Goal: Task Accomplishment & Management: Use online tool/utility

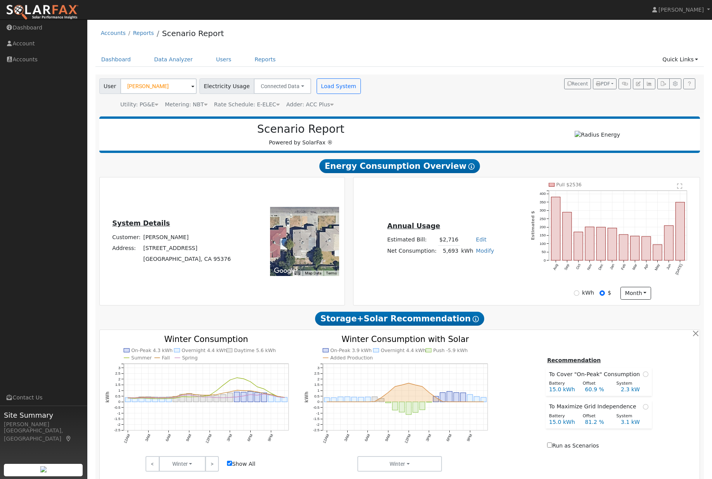
scroll to position [3, 32]
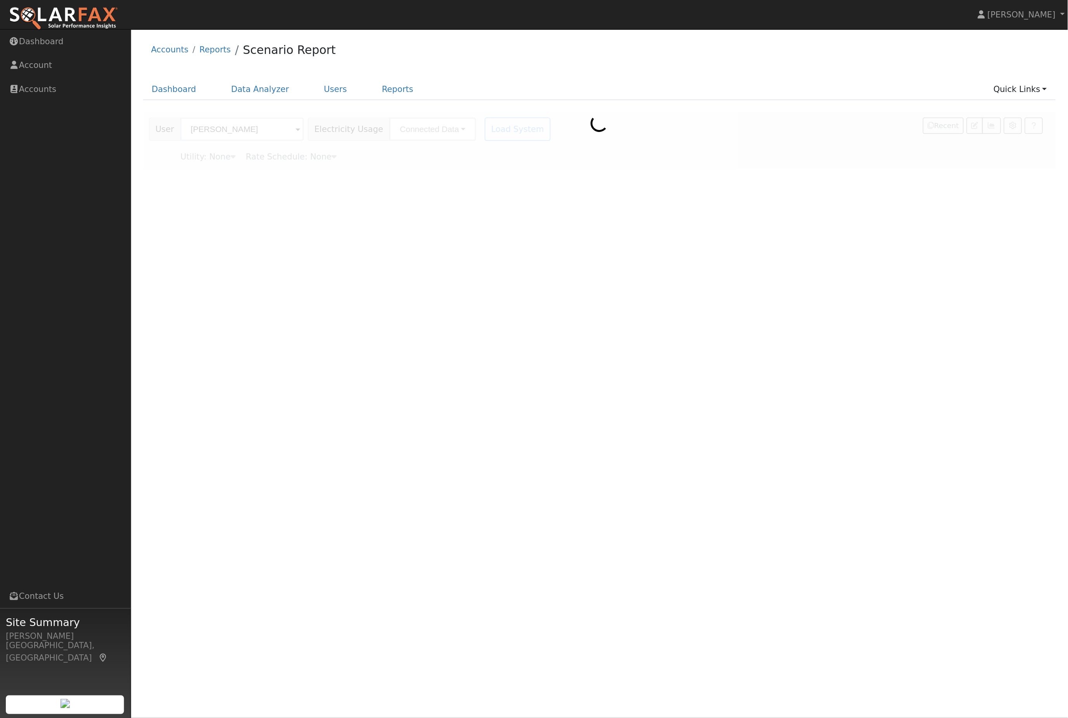
scroll to position [31, 32]
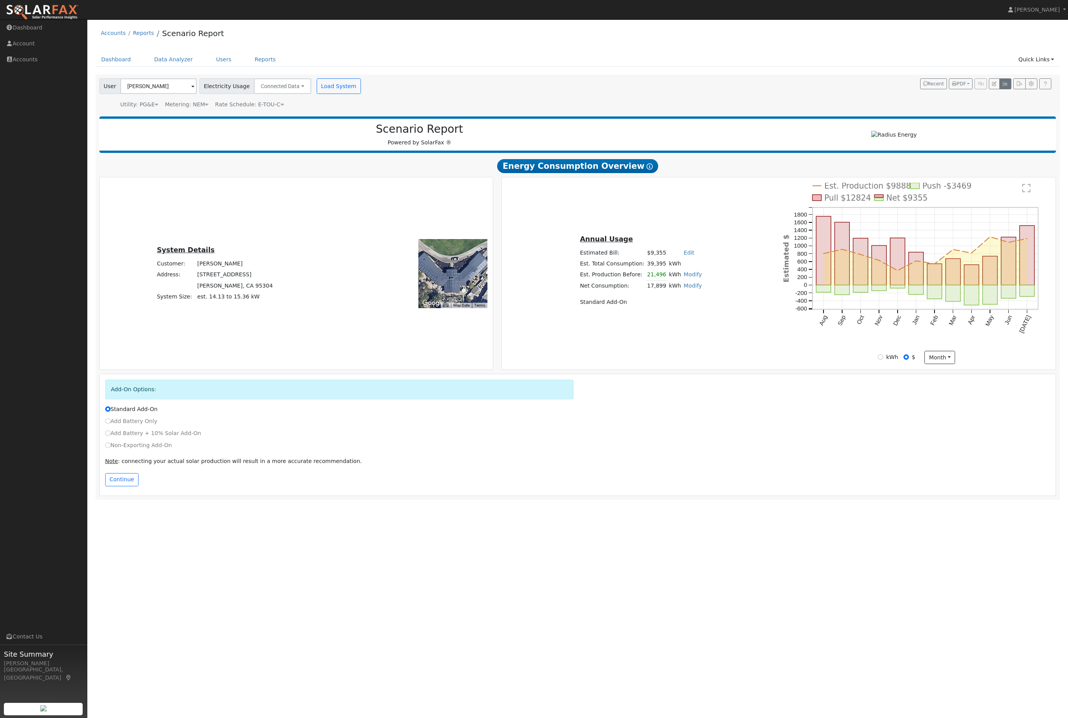
click at [712, 89] on button "button" at bounding box center [1005, 83] width 12 height 11
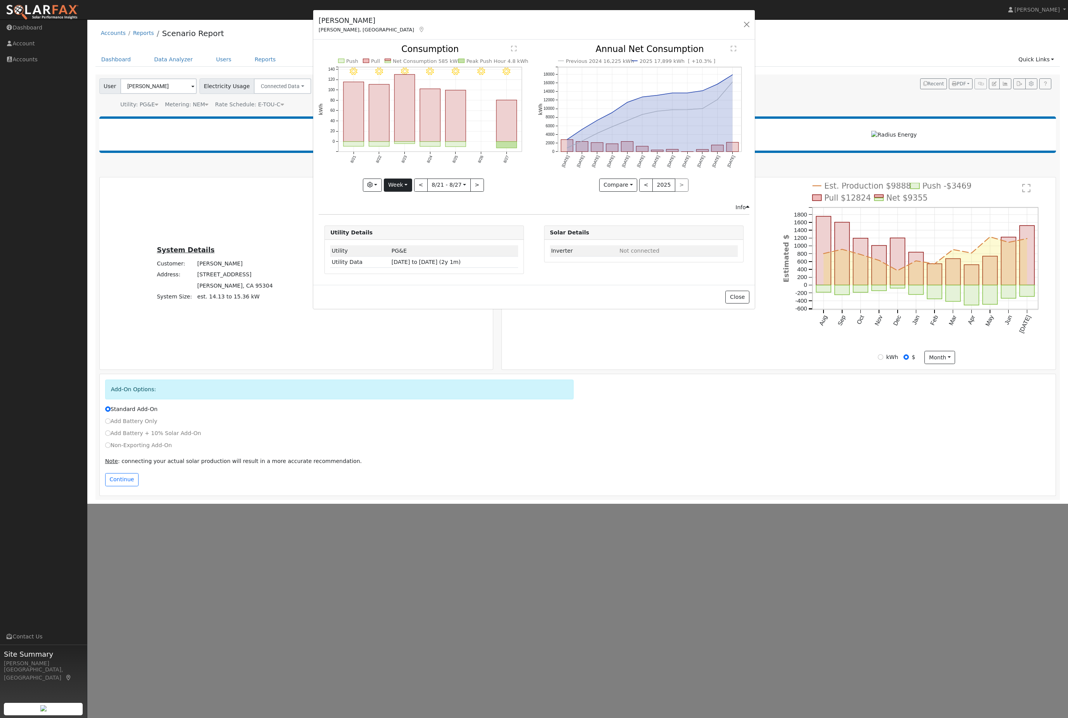
click at [410, 191] on button "Week" at bounding box center [398, 184] width 28 height 13
click at [403, 241] on link "Year" at bounding box center [411, 235] width 54 height 11
type input "[DATE]"
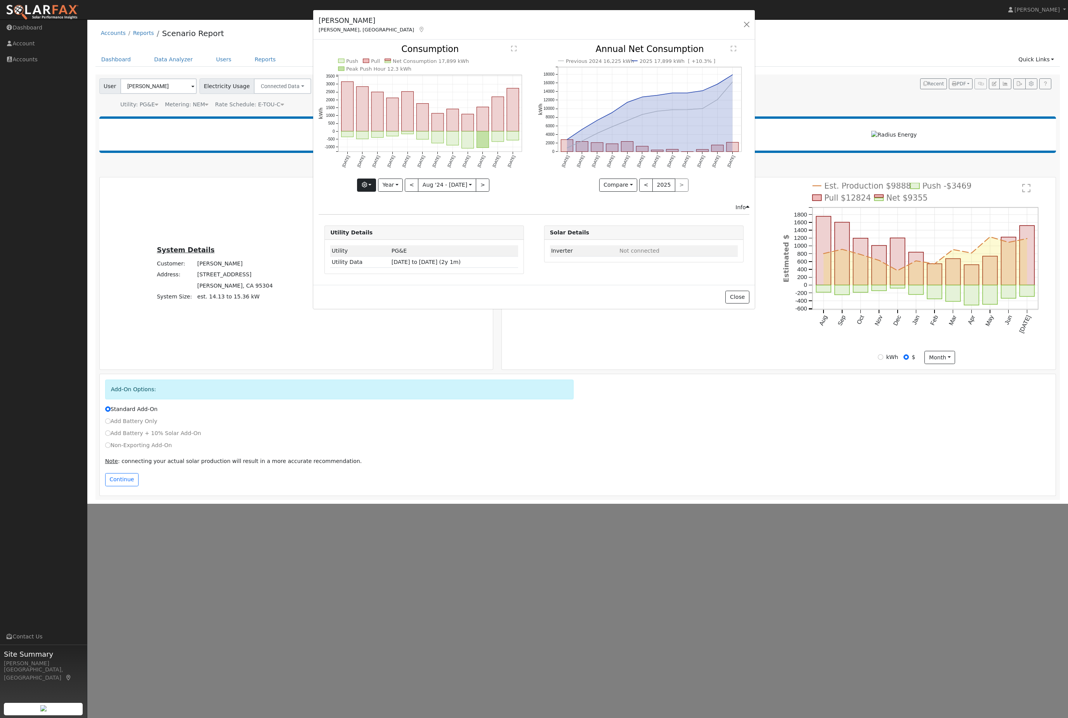
click at [362, 187] on icon "button" at bounding box center [364, 184] width 5 height 5
click at [361, 235] on input "Total Consumption" at bounding box center [363, 231] width 5 height 5
checkbox input "true"
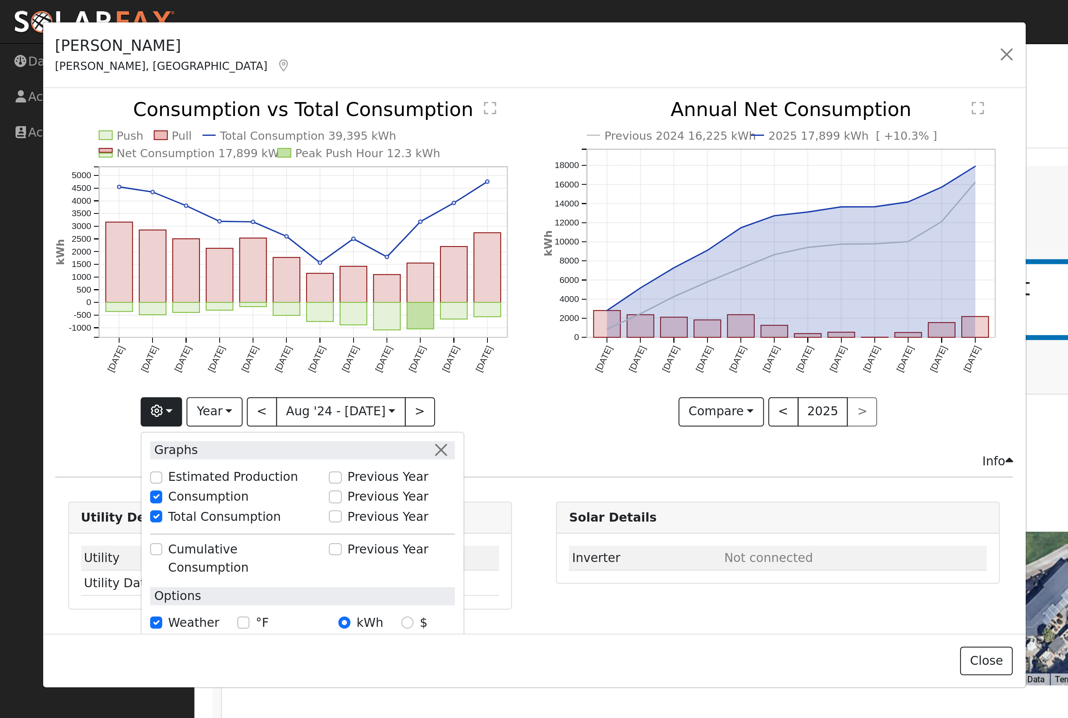
click at [148, 226] on input "Previous Year" at bounding box center [150, 222] width 5 height 5
checkbox input "true"
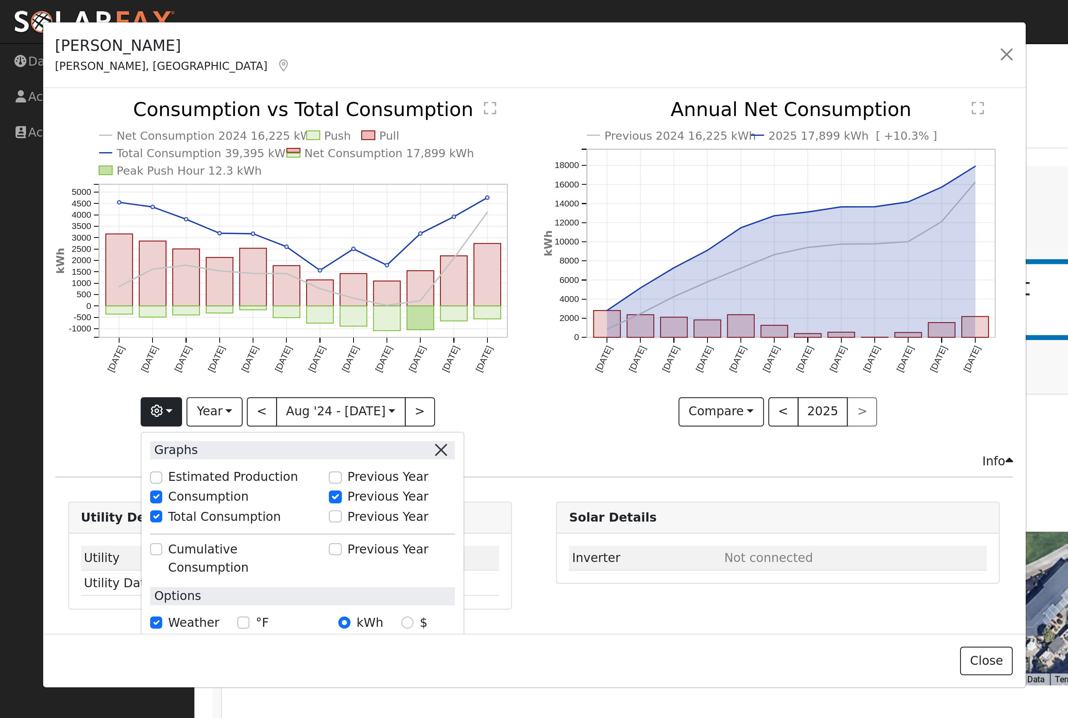
click at [197, 206] on button "button" at bounding box center [198, 202] width 8 height 8
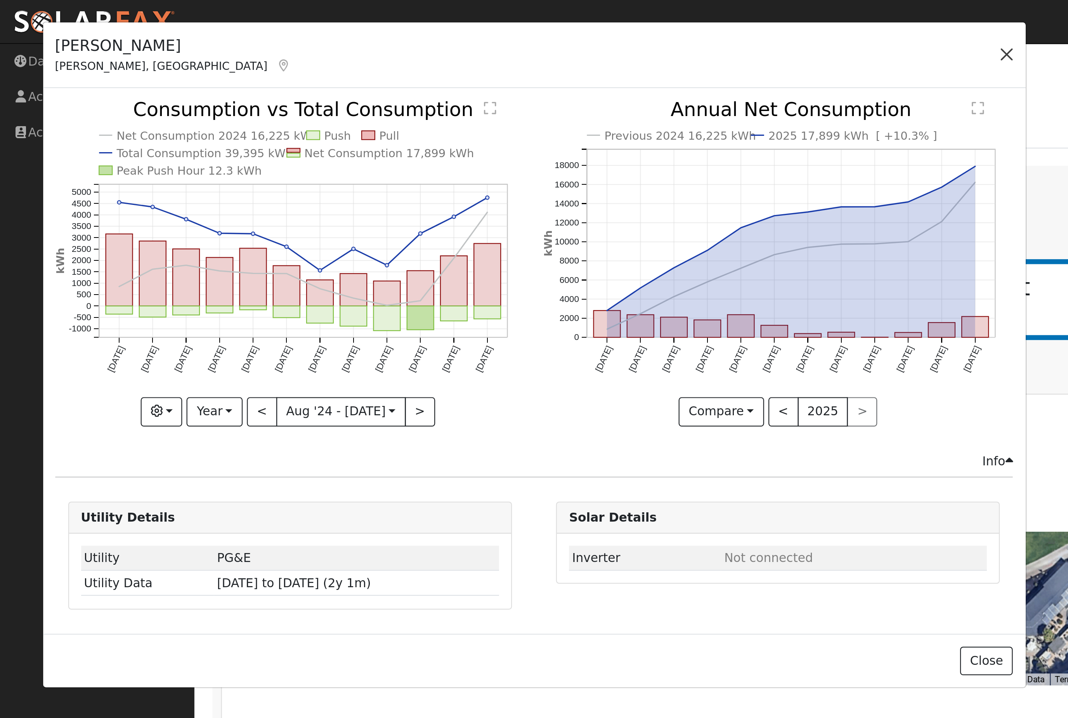
click at [450, 30] on button "button" at bounding box center [452, 24] width 11 height 11
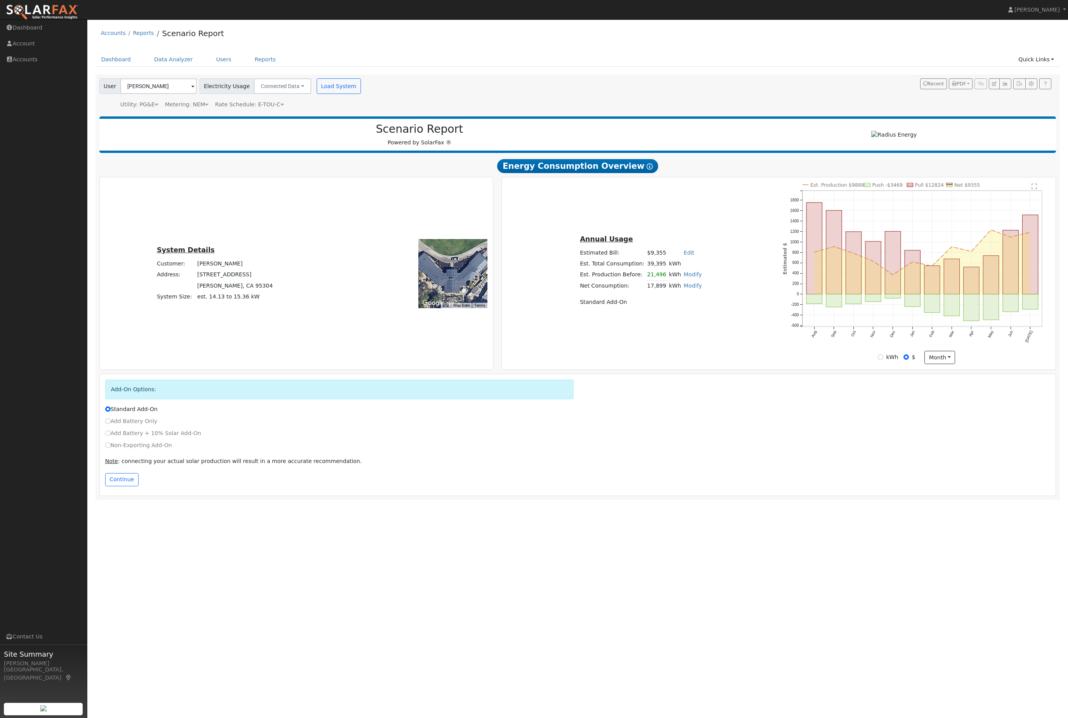
scroll to position [0, 0]
click at [117, 478] on button "Continue" at bounding box center [121, 479] width 33 height 13
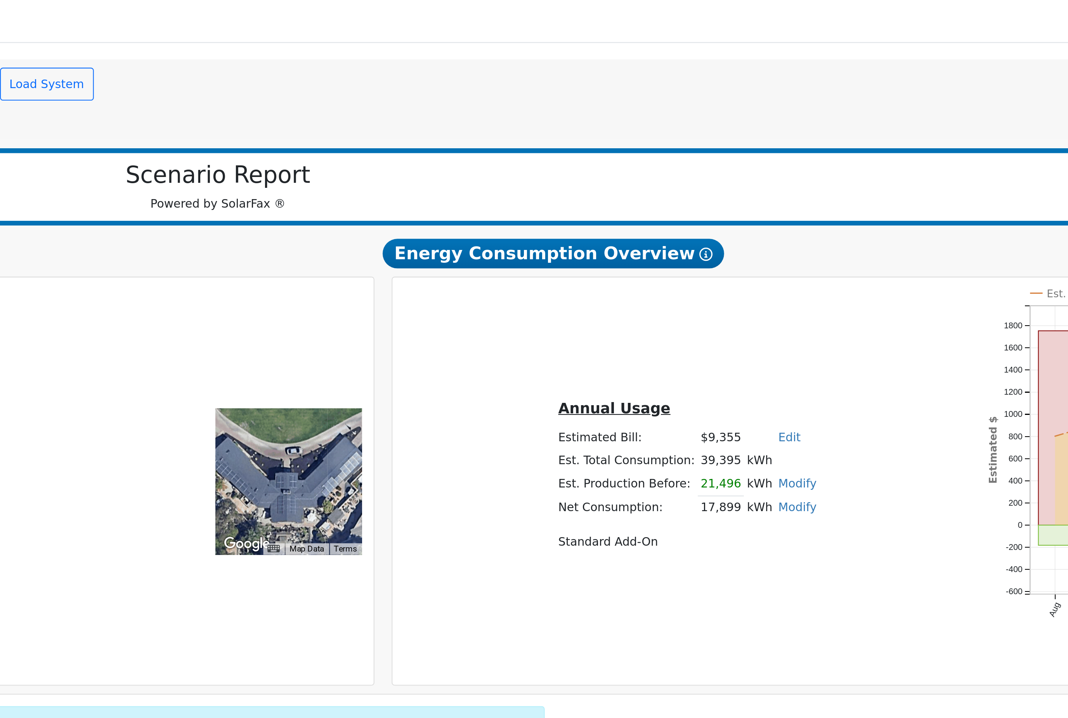
click at [684, 282] on link "Modify" at bounding box center [693, 285] width 18 height 6
click at [503, 236] on div "Annual Usage Estimated Bill: $9,355 Edit Estimated Bill $ Annual Est. Total Con…" at bounding box center [640, 274] width 275 height 80
click at [684, 282] on link "Modify" at bounding box center [693, 285] width 18 height 6
click at [503, 234] on div "Annual Usage Estimated Bill: $9,355 Edit Estimated Bill $ Annual Est. Total Con…" at bounding box center [640, 274] width 275 height 80
